Goal: Transaction & Acquisition: Purchase product/service

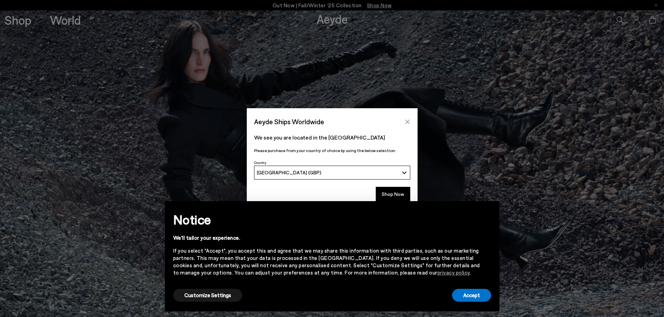
click at [408, 118] on button "Close" at bounding box center [407, 122] width 10 height 10
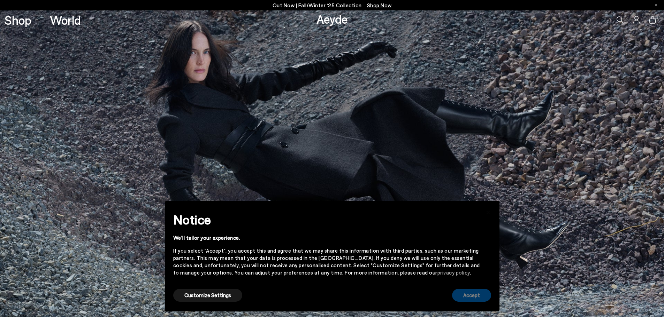
click at [473, 295] on button "Accept" at bounding box center [471, 295] width 39 height 13
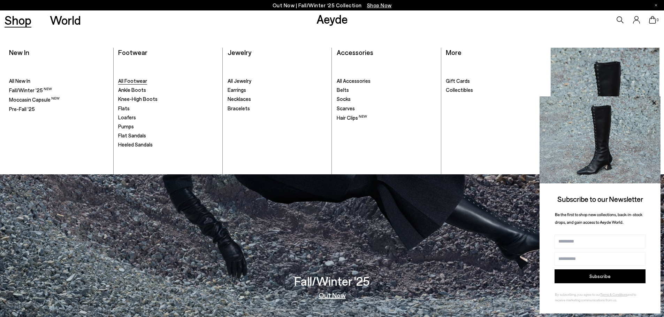
click at [122, 80] on span "All Footwear" at bounding box center [132, 81] width 29 height 6
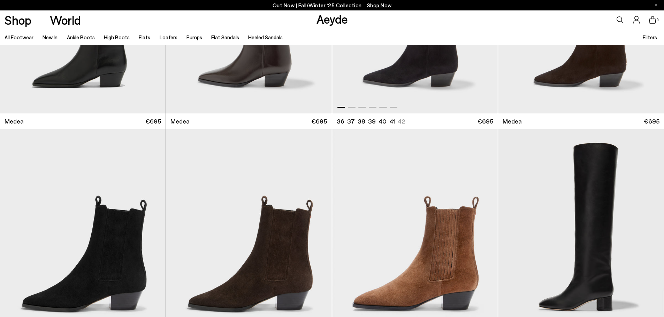
scroll to position [313, 0]
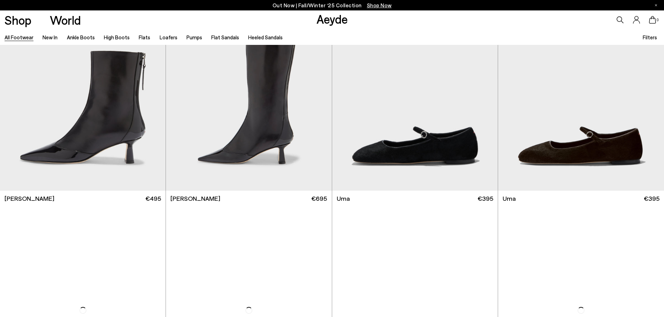
scroll to position [2508, 0]
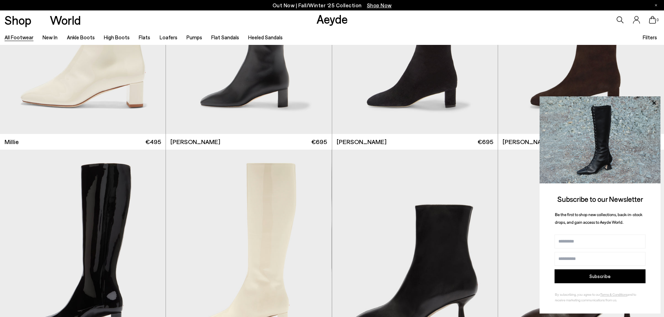
scroll to position [4284, 0]
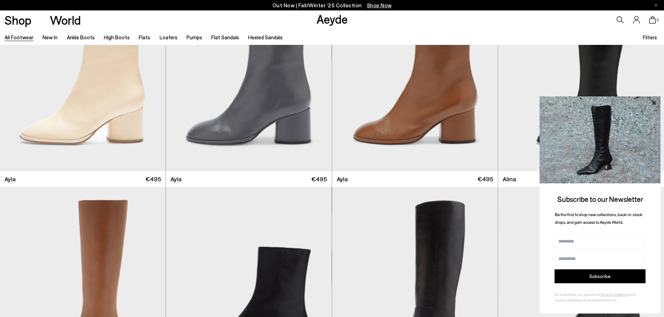
scroll to position [4842, 0]
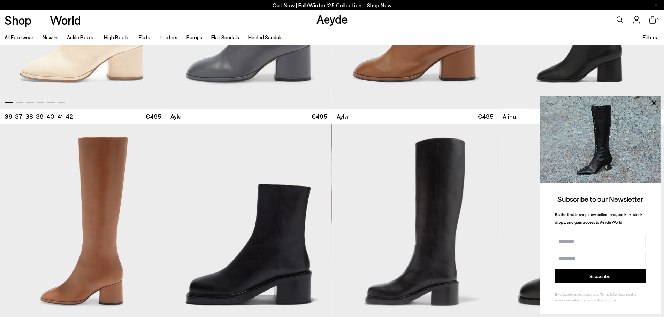
click at [78, 86] on img "1 / 6" at bounding box center [82, 5] width 165 height 208
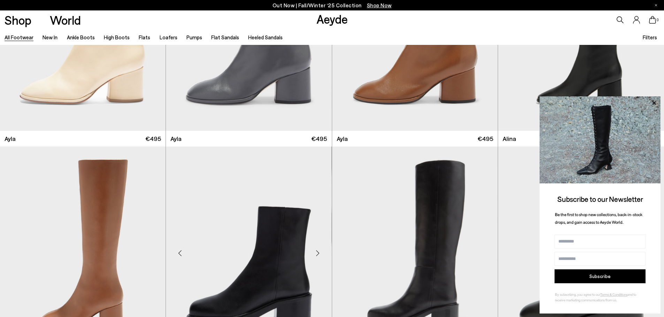
scroll to position [4807, 0]
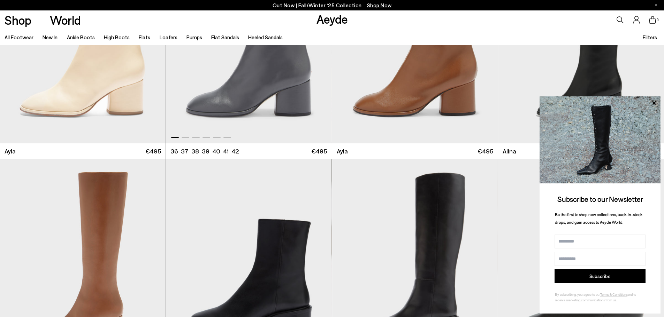
click at [248, 93] on img "1 / 6" at bounding box center [248, 40] width 165 height 208
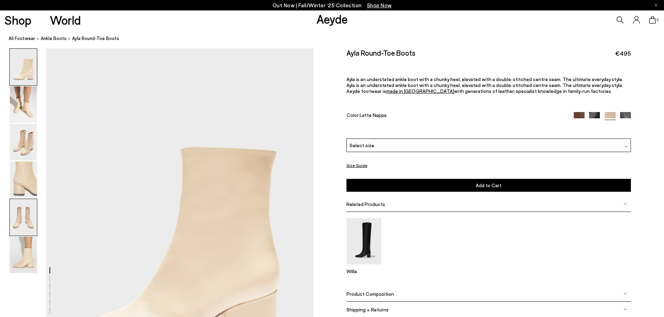
click at [28, 214] on img at bounding box center [23, 217] width 27 height 37
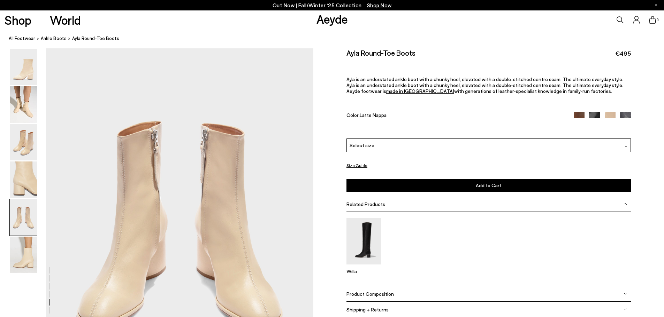
scroll to position [1464, 0]
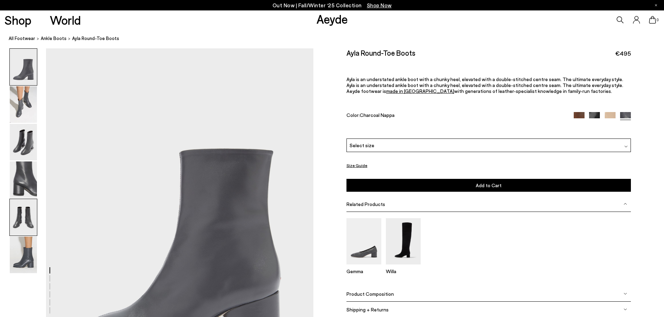
click at [29, 216] on img at bounding box center [23, 217] width 27 height 37
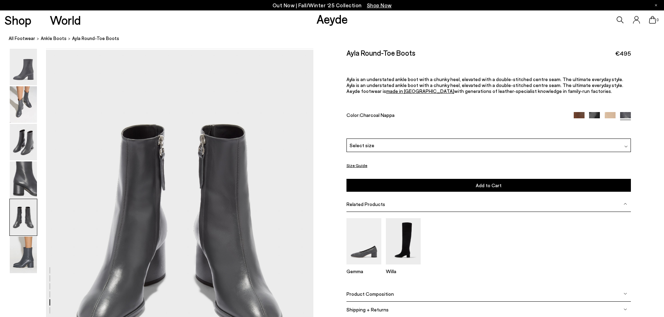
scroll to position [1429, 0]
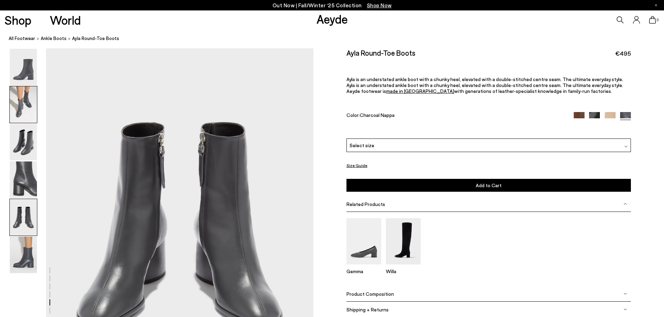
click at [29, 109] on img at bounding box center [23, 104] width 27 height 37
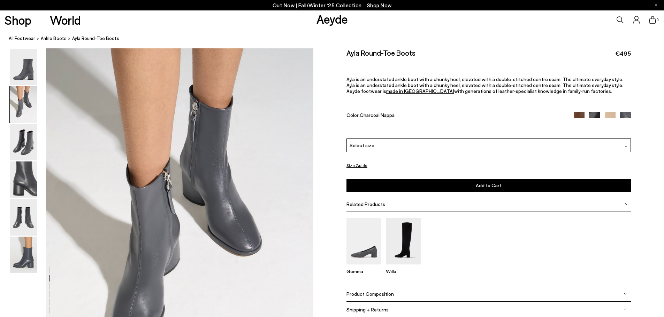
scroll to position [358, 0]
